Goal: Transaction & Acquisition: Purchase product/service

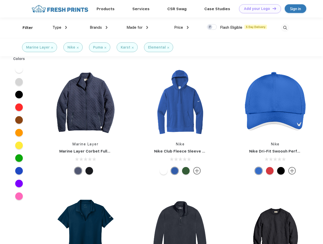
click at [258, 9] on link "Add your Logo Design Tool" at bounding box center [260, 8] width 42 height 9
click at [0, 0] on div "Design Tool" at bounding box center [0, 0] width 0 height 0
click at [272, 8] on link "Add your Logo Design Tool" at bounding box center [260, 8] width 42 height 9
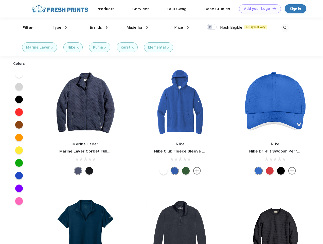
click at [24, 28] on div "Filter" at bounding box center [28, 28] width 10 height 6
click at [60, 27] on span "Type" at bounding box center [57, 27] width 9 height 5
click at [99, 27] on span "Brands" at bounding box center [96, 27] width 12 height 5
click at [137, 27] on span "Made for" at bounding box center [135, 27] width 16 height 5
click at [182, 27] on span "Price" at bounding box center [178, 27] width 9 height 5
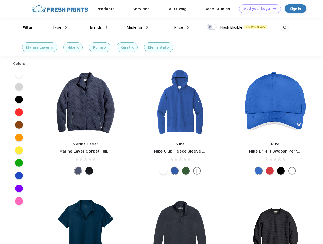
click at [212, 27] on div at bounding box center [212, 27] width 10 height 6
click at [210, 27] on input "checkbox" at bounding box center [208, 25] width 3 height 3
click at [285, 28] on img at bounding box center [285, 28] width 8 height 8
